Goal: Navigation & Orientation: Find specific page/section

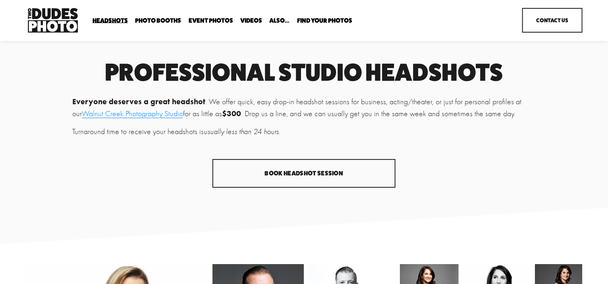
click at [0, 0] on link "Headshots" at bounding box center [0, 0] width 0 height 0
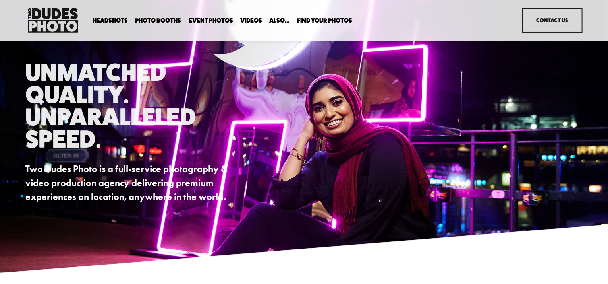
click at [0, 0] on link "Headshots" at bounding box center [0, 0] width 0 height 0
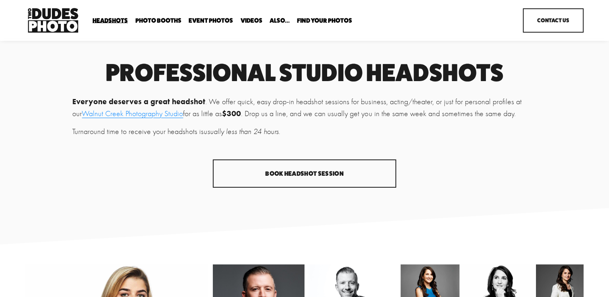
click at [0, 0] on link "Headshots" at bounding box center [0, 0] width 0 height 0
